Goal: Find contact information: Find contact information

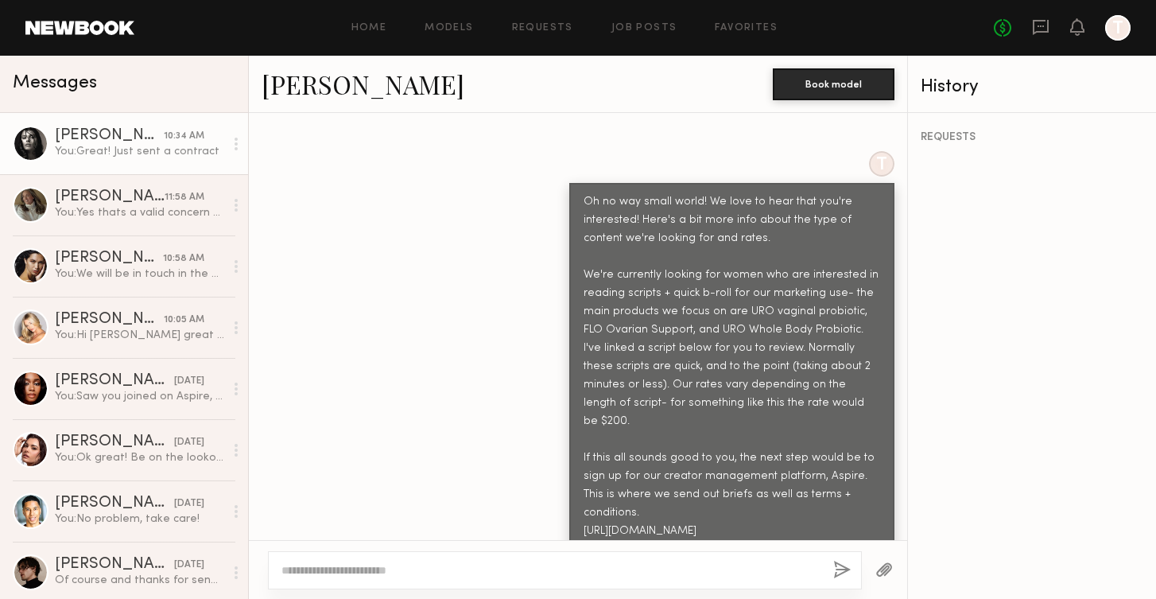
scroll to position [1138, 0]
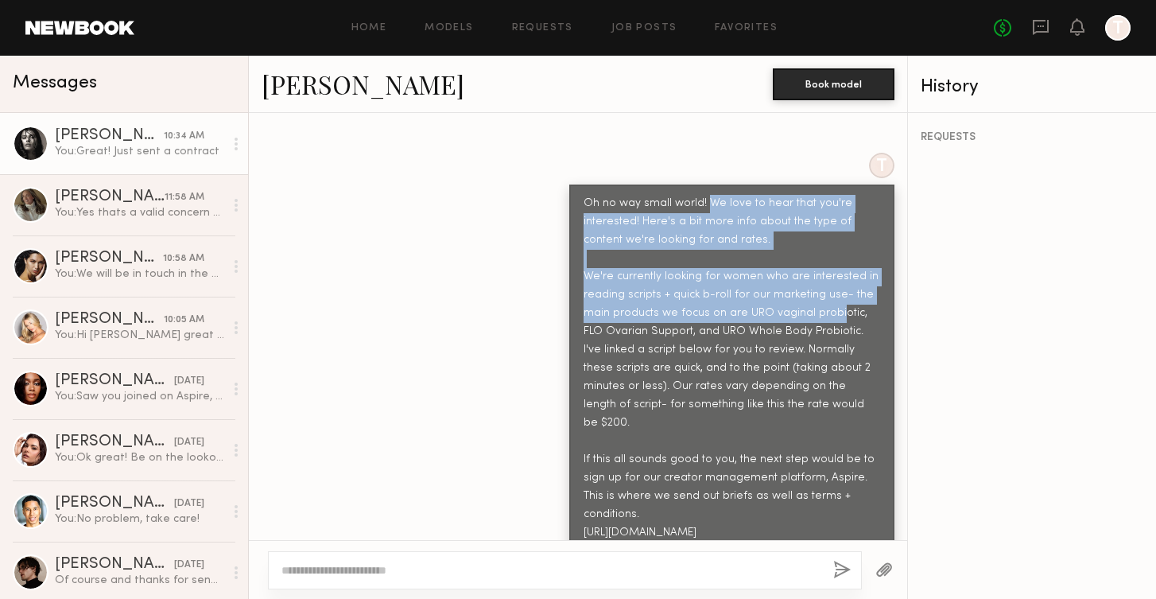
drag, startPoint x: 708, startPoint y: 153, endPoint x: 834, endPoint y: 254, distance: 161.3
click at [834, 254] on div "Oh no way small world! We love to hear that you're interested! Here's a bit mor…" at bounding box center [732, 368] width 297 height 347
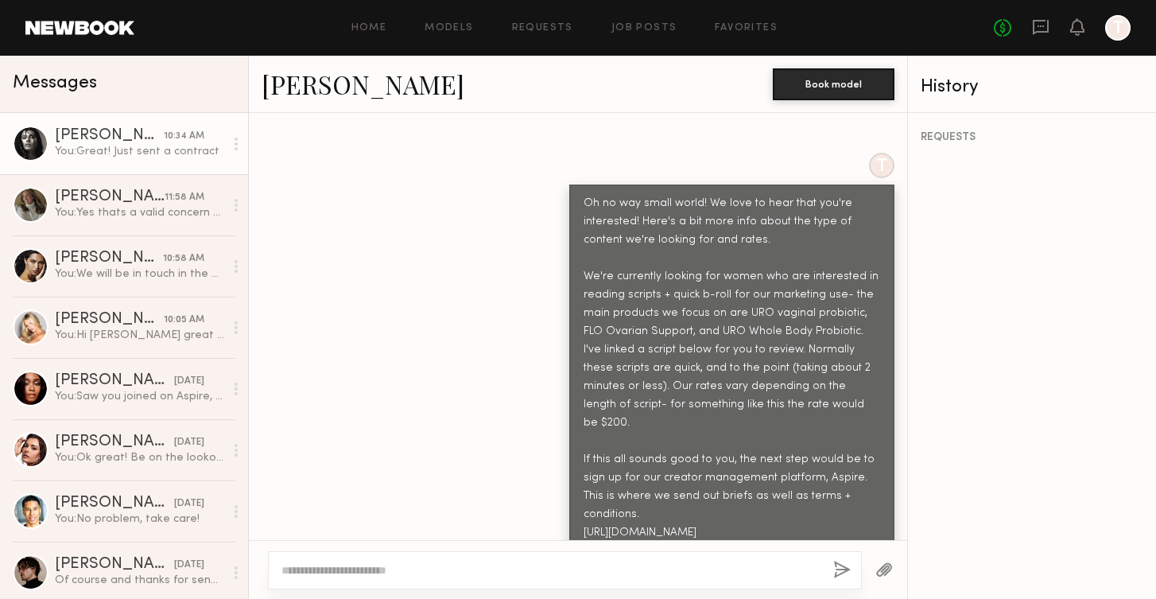
click at [790, 359] on div "Oh no way small world! We love to hear that you're interested! Here's a bit mor…" at bounding box center [732, 368] width 297 height 347
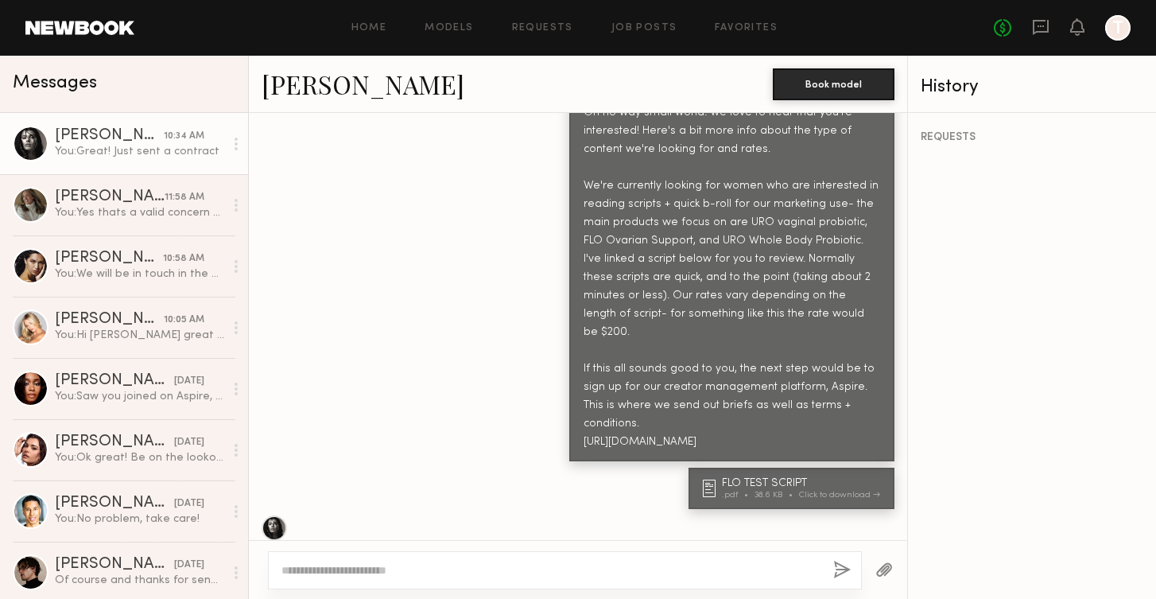
scroll to position [1260, 0]
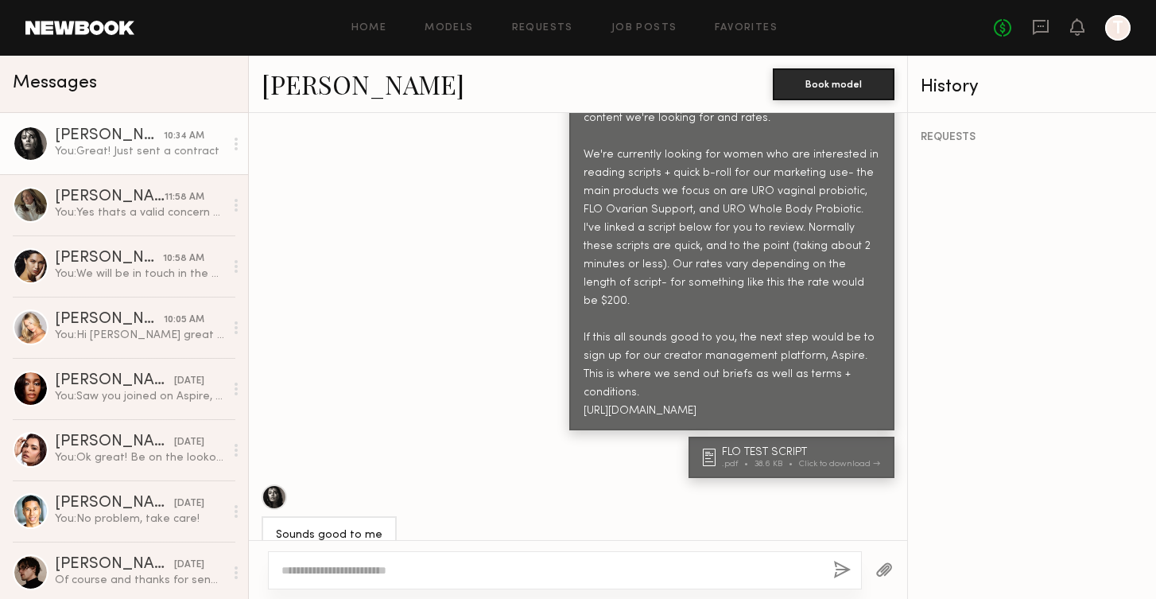
drag, startPoint x: 737, startPoint y: 266, endPoint x: 853, endPoint y: 322, distance: 129.1
click at [855, 323] on div "Oh no way small world! We love to hear that you're interested! Here's a bit mor…" at bounding box center [732, 246] width 297 height 347
click at [742, 266] on div "Oh no way small world! We love to hear that you're interested! Here's a bit mor…" at bounding box center [732, 246] width 297 height 347
drag, startPoint x: 732, startPoint y: 266, endPoint x: 802, endPoint y: 324, distance: 90.4
click at [802, 324] on div "Oh no way small world! We love to hear that you're interested! Here's a bit mor…" at bounding box center [732, 246] width 297 height 347
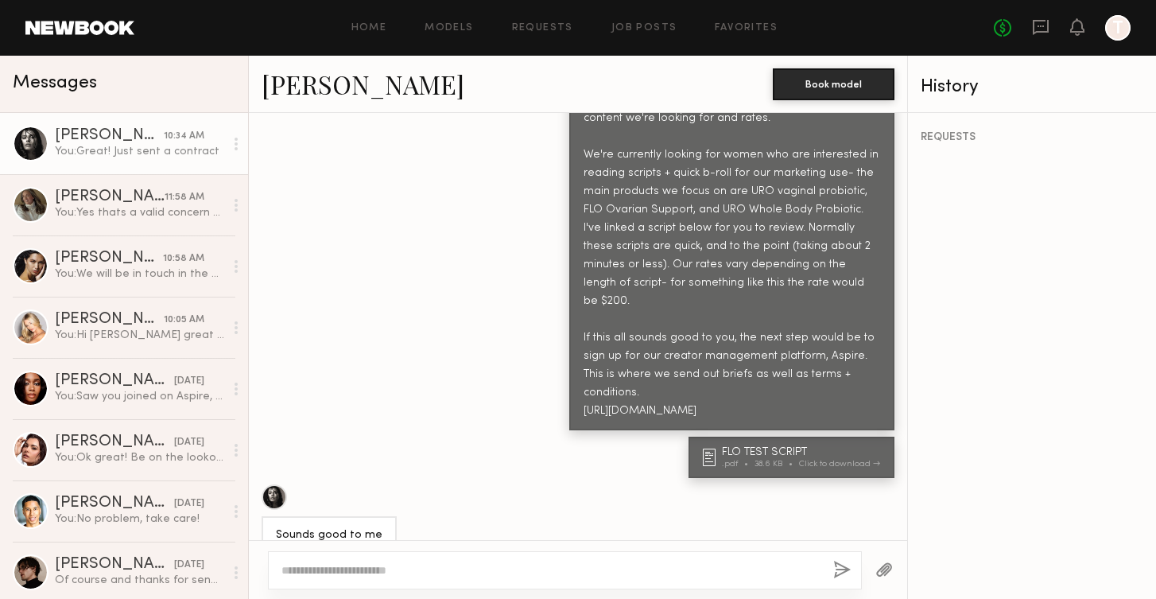
copy div "the next step would be to sign up for our creator management platform, Aspire. …"
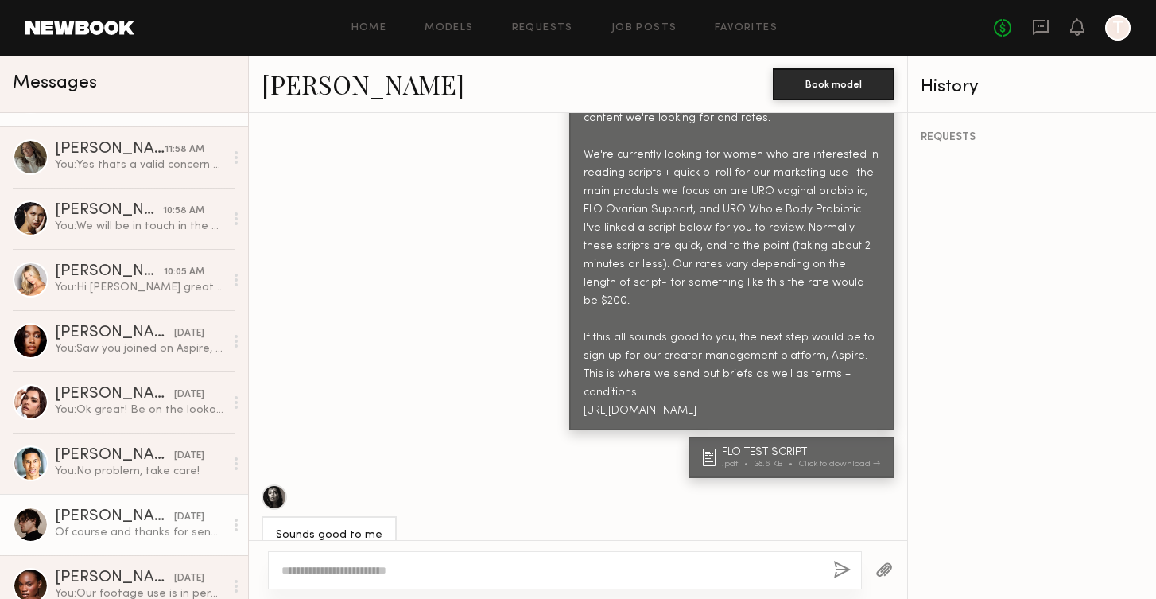
scroll to position [50, 0]
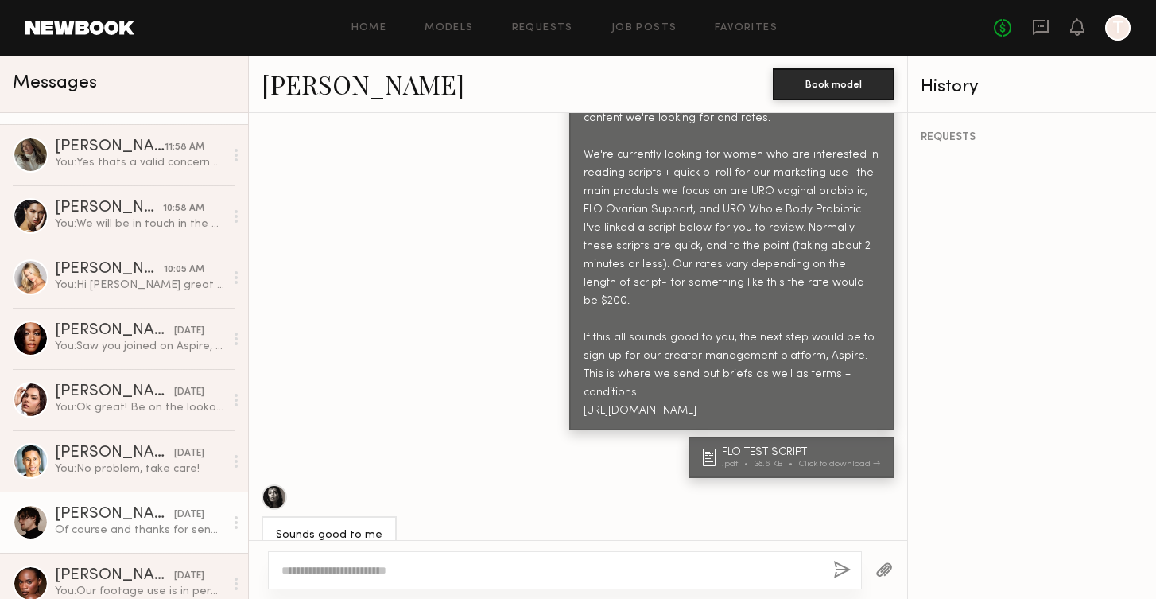
click at [130, 519] on div "[PERSON_NAME]" at bounding box center [114, 515] width 119 height 16
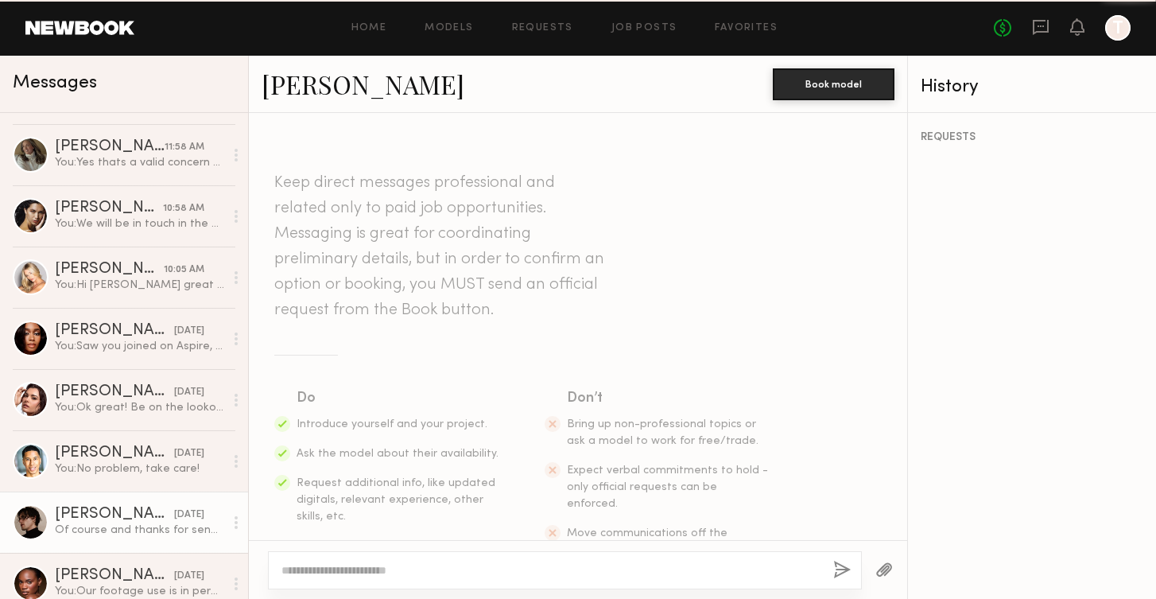
scroll to position [918, 0]
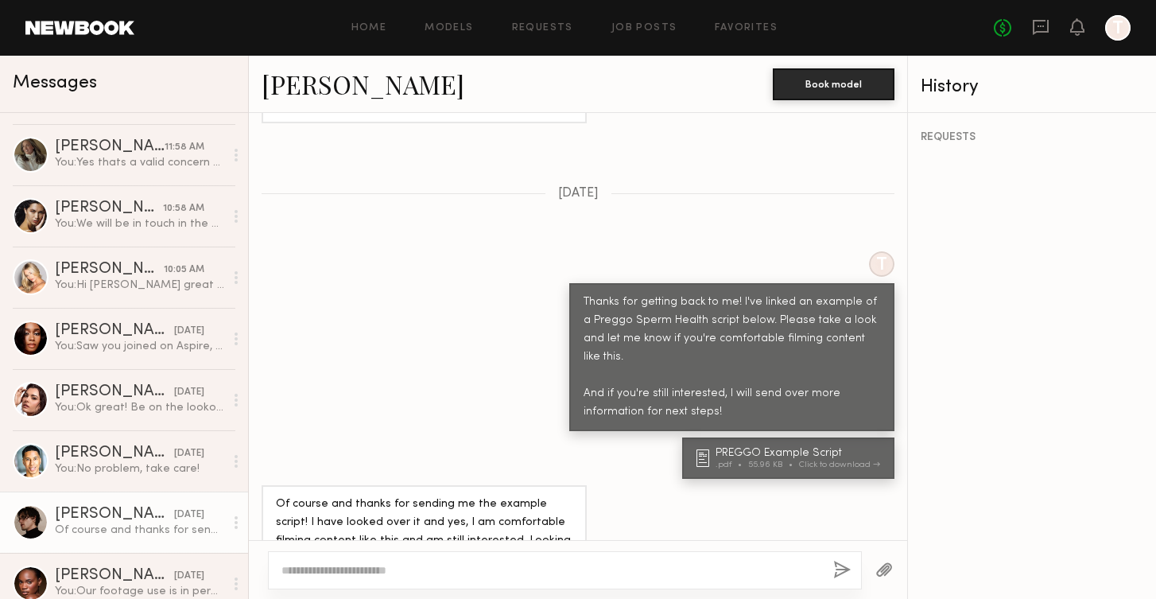
click at [399, 574] on textarea at bounding box center [551, 570] width 539 height 16
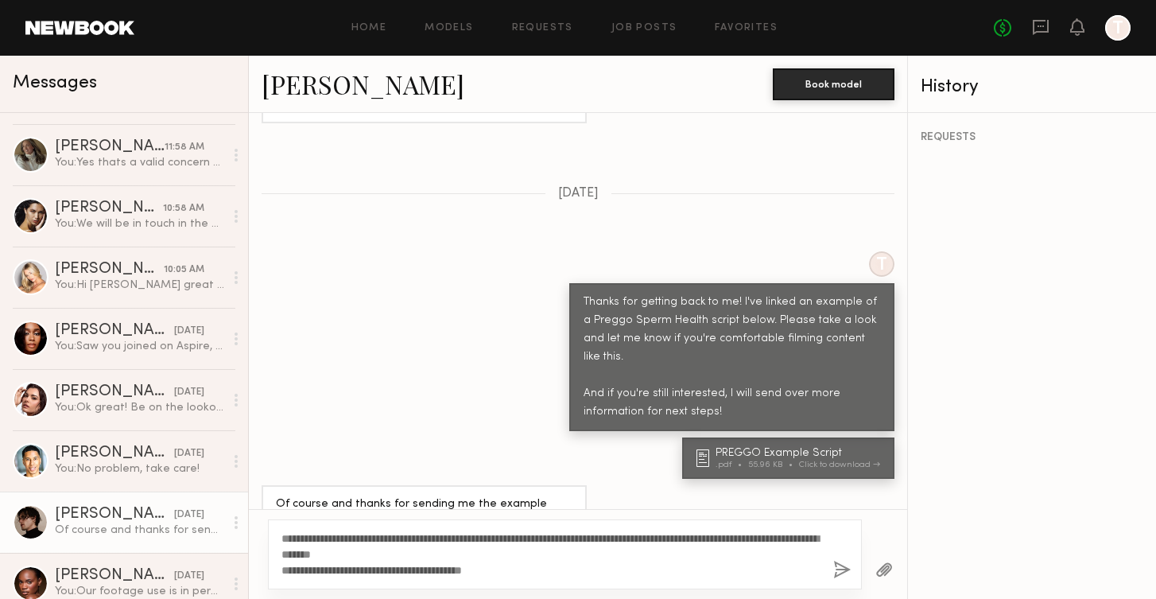
click at [280, 536] on div "**********" at bounding box center [565, 554] width 594 height 70
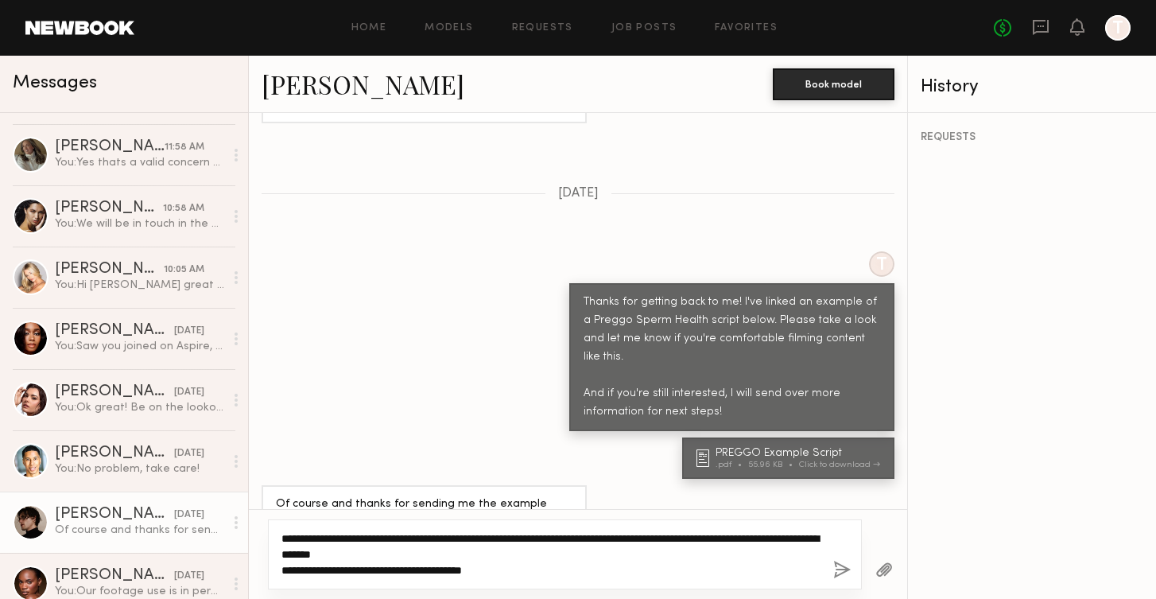
click at [282, 540] on textarea "**********" at bounding box center [551, 554] width 539 height 48
click at [320, 536] on textarea "**********" at bounding box center [551, 554] width 539 height 48
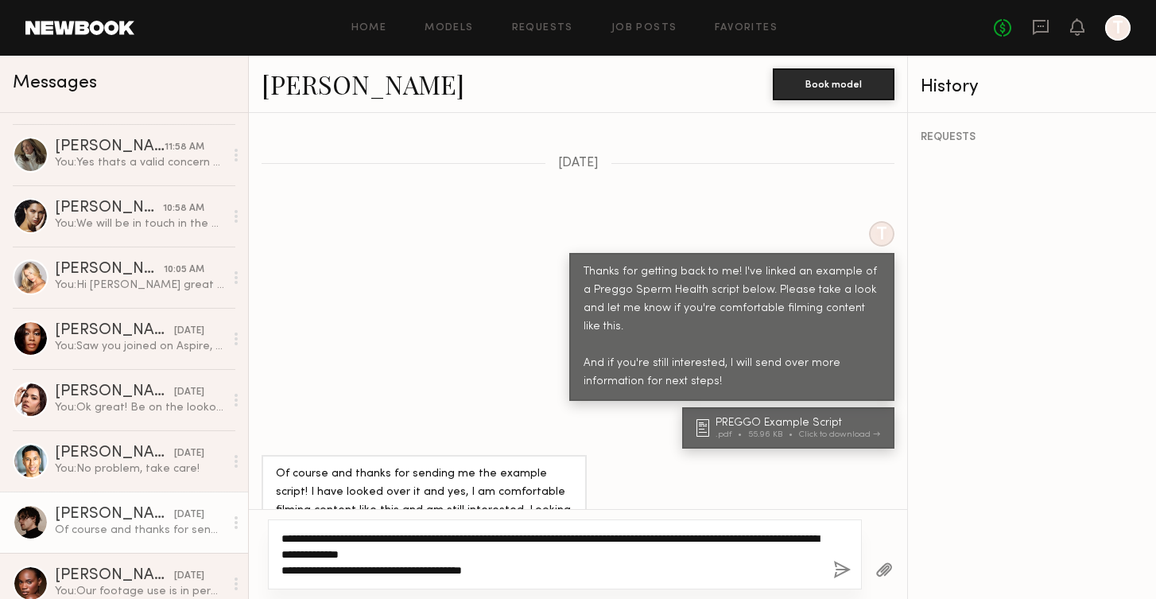
type textarea "**********"
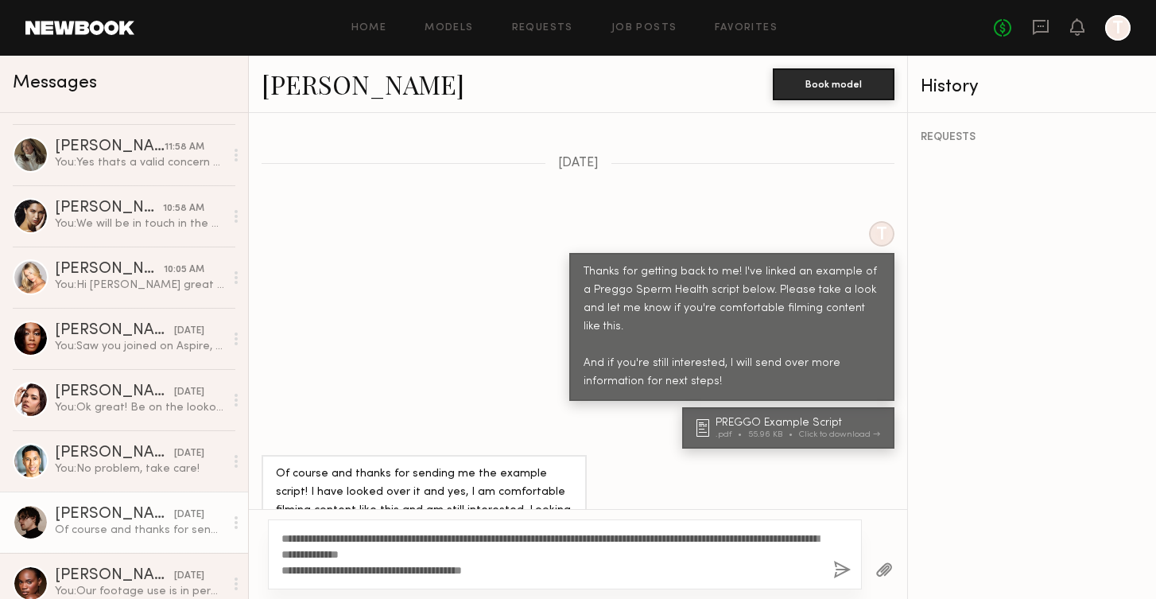
click at [845, 577] on button "button" at bounding box center [841, 571] width 17 height 20
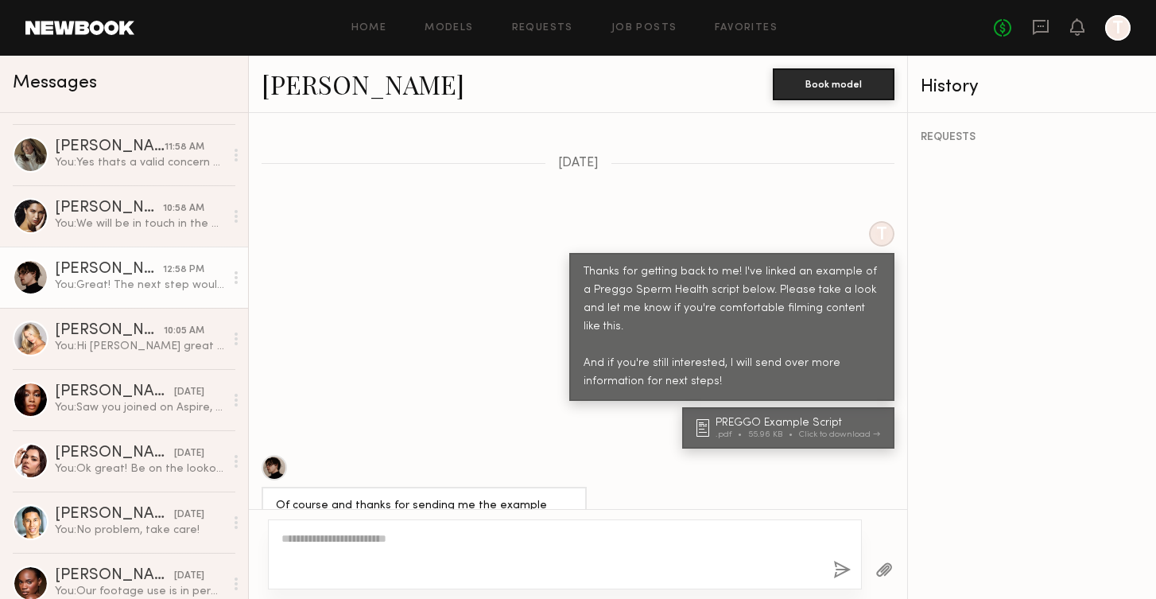
scroll to position [1291, 0]
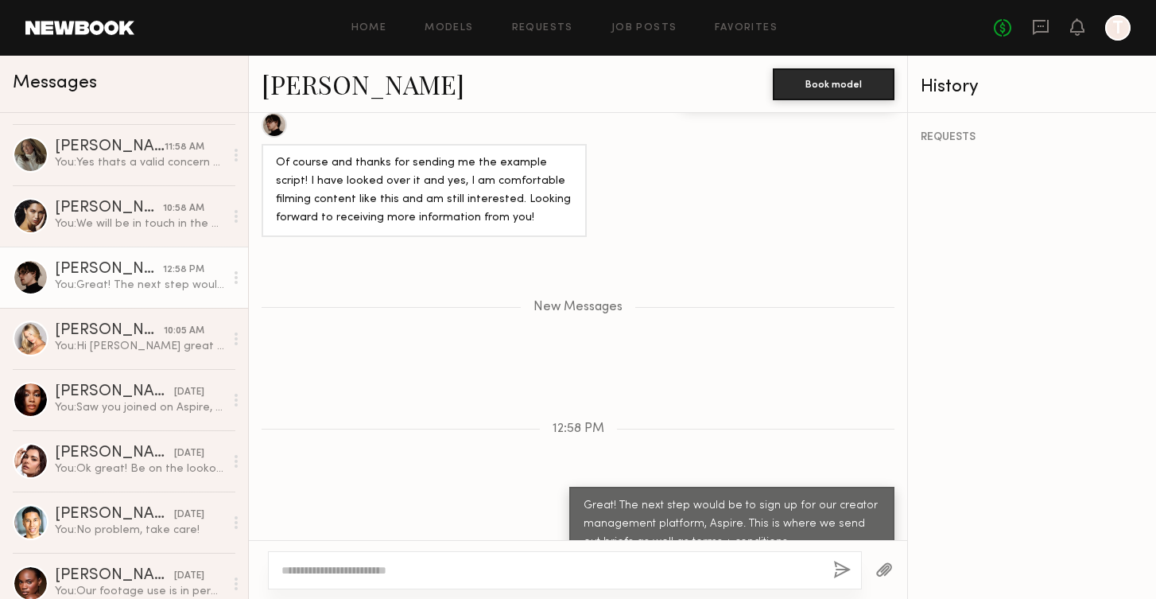
click at [314, 98] on link "[PERSON_NAME]" at bounding box center [363, 84] width 203 height 34
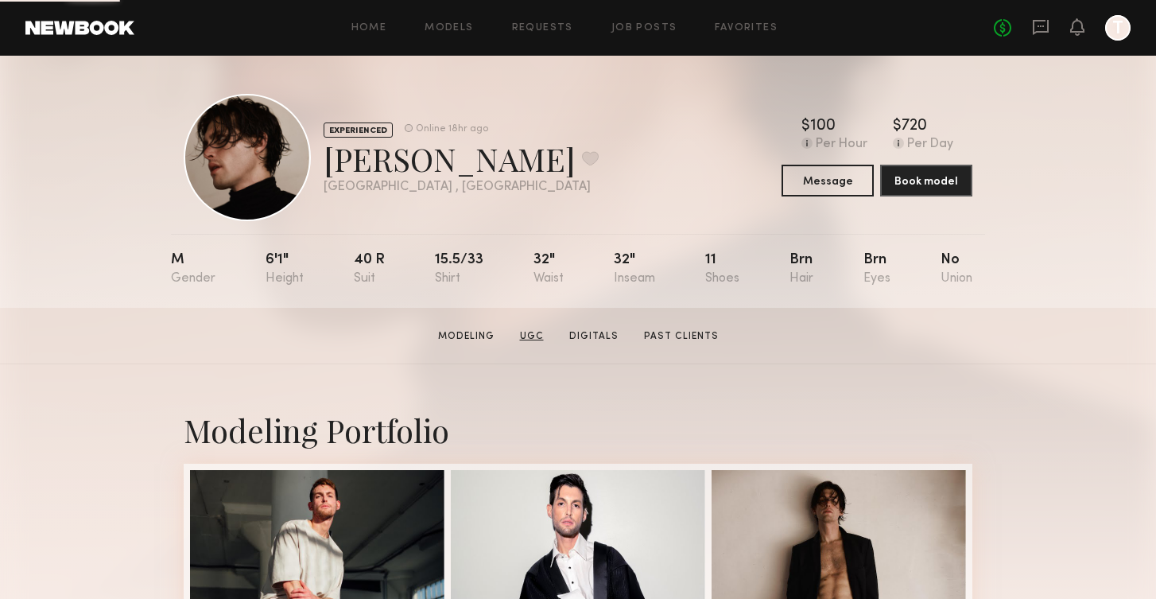
click at [540, 332] on link "UGC" at bounding box center [532, 336] width 37 height 14
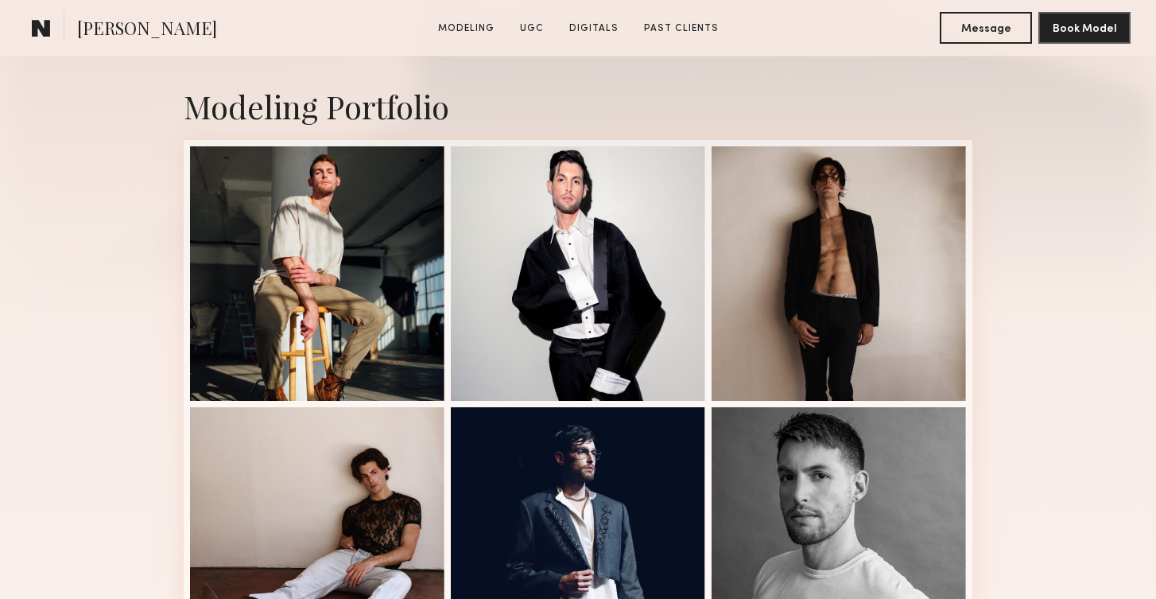
scroll to position [769, 0]
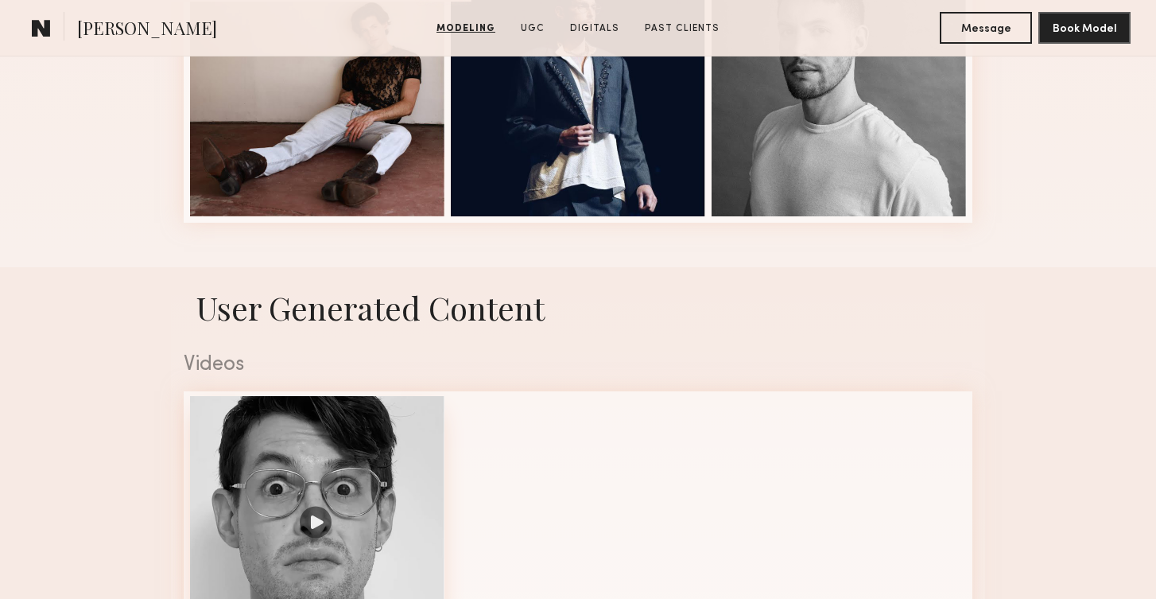
click at [349, 448] on div at bounding box center [317, 523] width 254 height 254
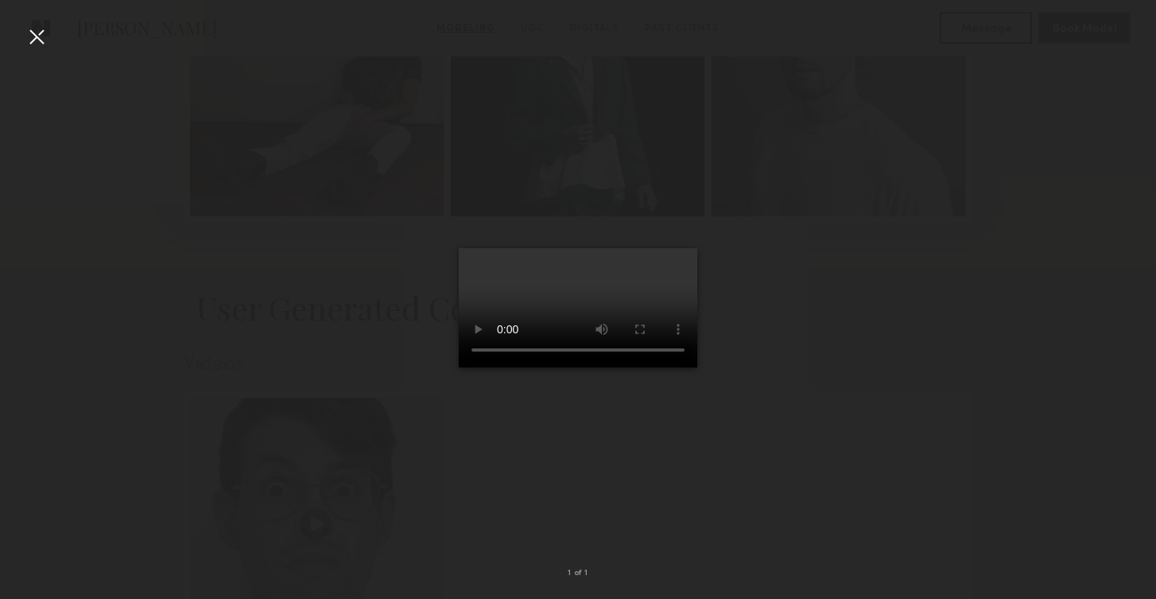
click at [36, 46] on div at bounding box center [36, 36] width 25 height 25
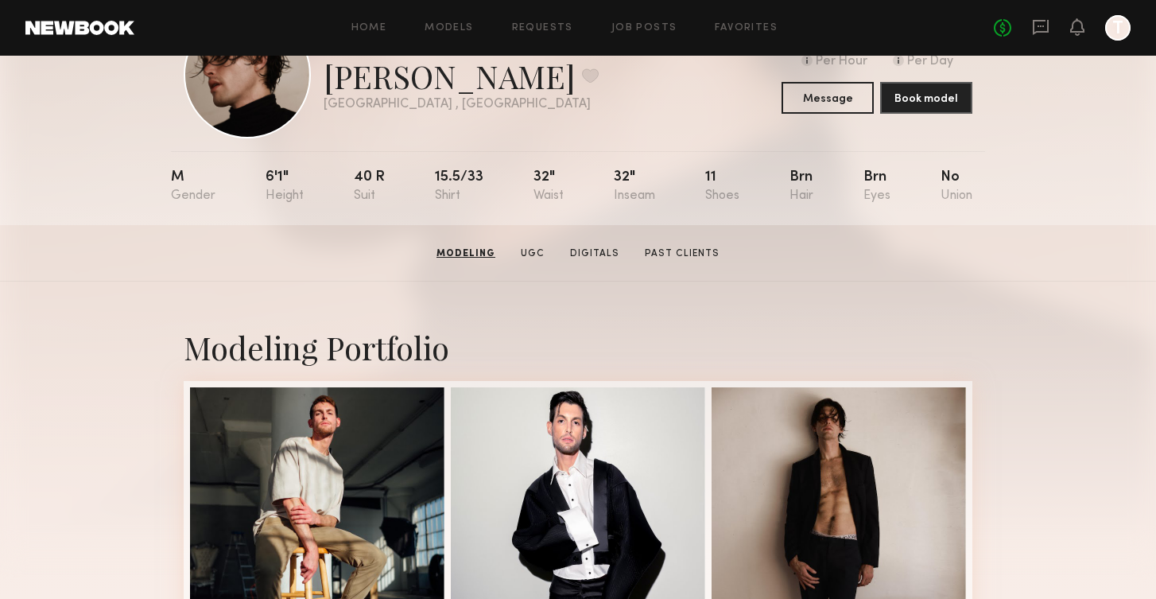
scroll to position [81, 0]
